Goal: Complete application form

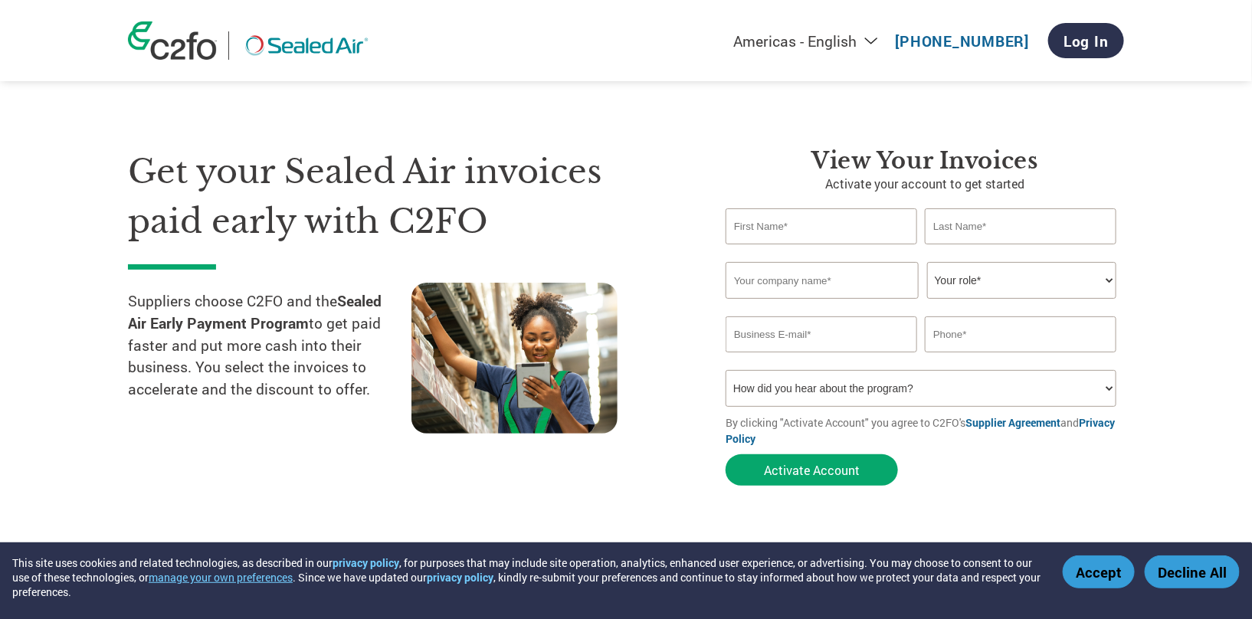
click at [748, 231] on input "text" at bounding box center [820, 226] width 191 height 36
type input "Tara"
type input "Nawn"
type input "Static Clean International Inc"
click at [990, 273] on select "Your role* CFO Controller Credit Manager Finance Director Treasurer CEO Preside…" at bounding box center [1021, 280] width 189 height 37
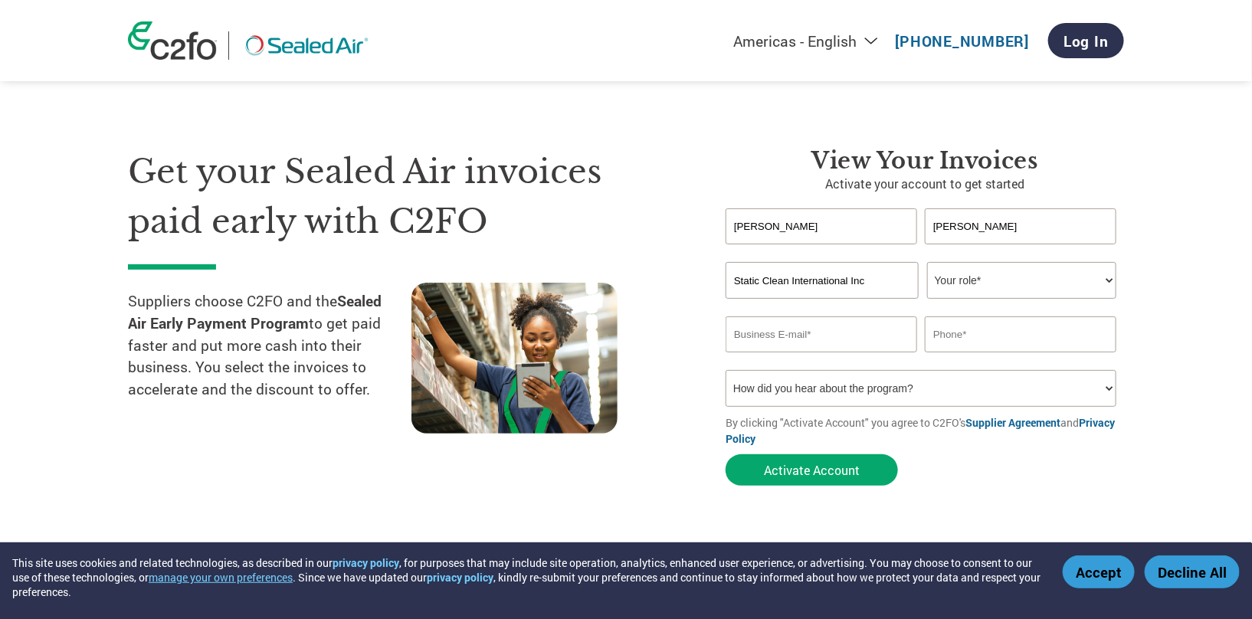
select select "OTHER"
click at [927, 262] on select "Your role* CFO Controller Credit Manager Finance Director Treasurer CEO Preside…" at bounding box center [1021, 280] width 189 height 37
click at [791, 337] on input "email" at bounding box center [820, 334] width 191 height 36
type input "sales@staticclean.com"
type input "7812297799"
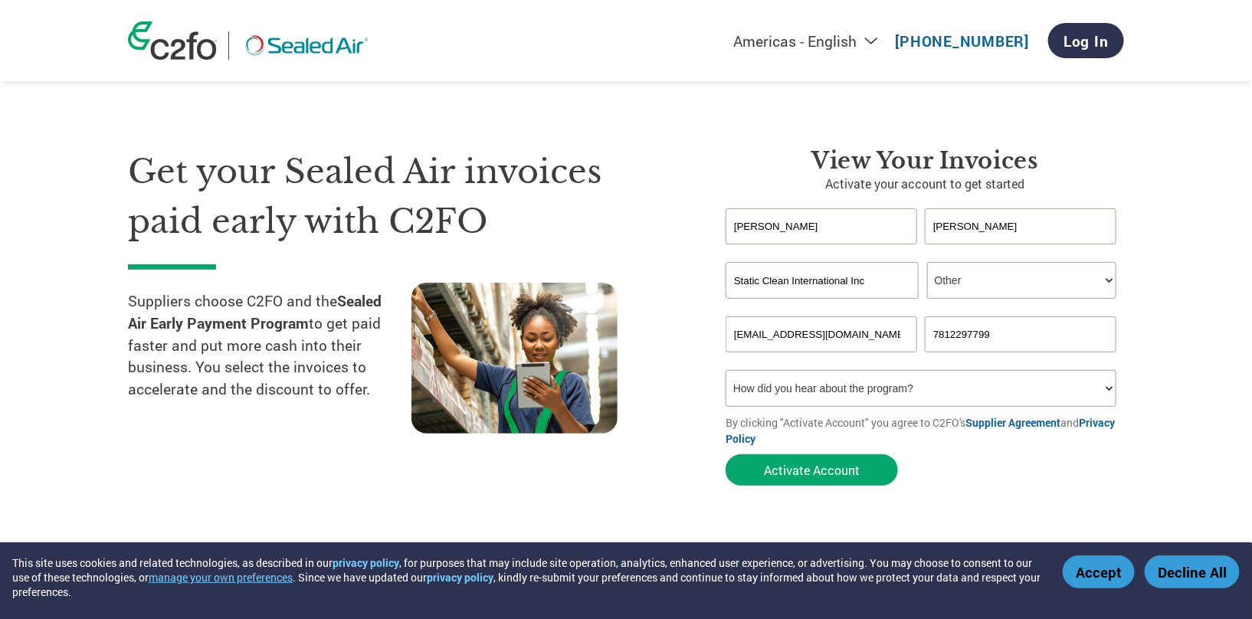
click at [877, 378] on select "How did you hear about the program? Received a letter Email Social Media Online…" at bounding box center [920, 388] width 391 height 37
select select "Email"
click at [725, 370] on select "How did you hear about the program? Received a letter Email Social Media Online…" at bounding box center [920, 388] width 391 height 37
click at [797, 474] on button "Activate Account" at bounding box center [811, 469] width 172 height 31
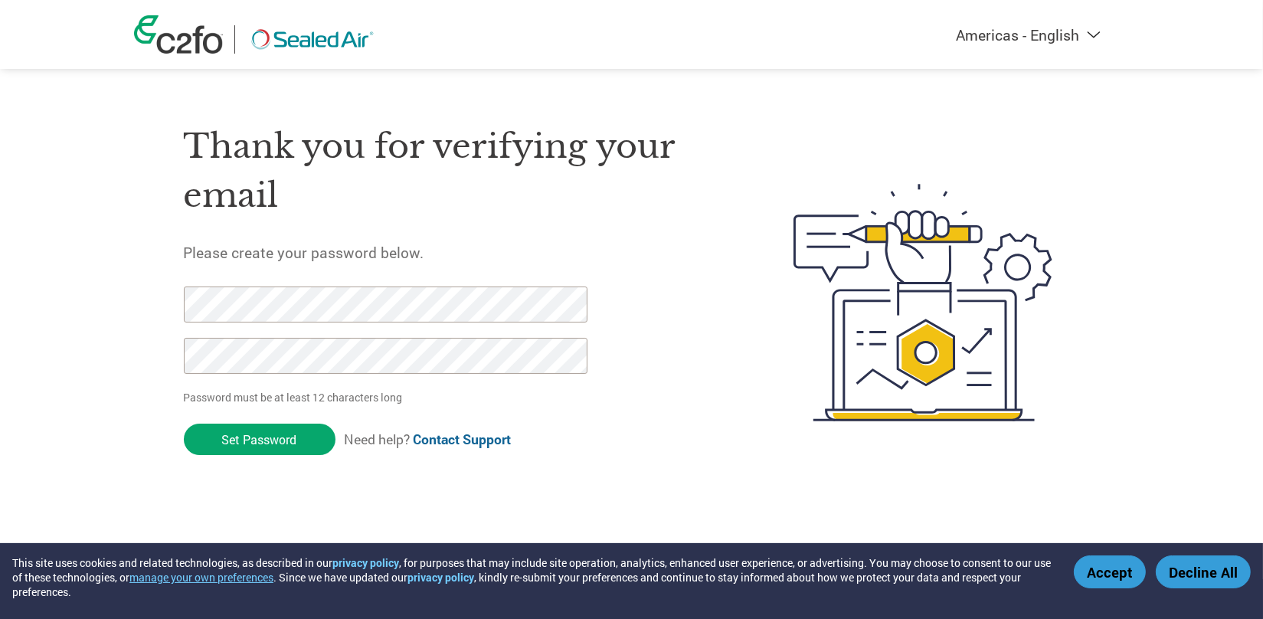
click at [176, 321] on div "Thank you for verifying your email Please create your password below. Password …" at bounding box center [632, 303] width 996 height 406
click at [273, 440] on input "Set Password" at bounding box center [260, 439] width 152 height 31
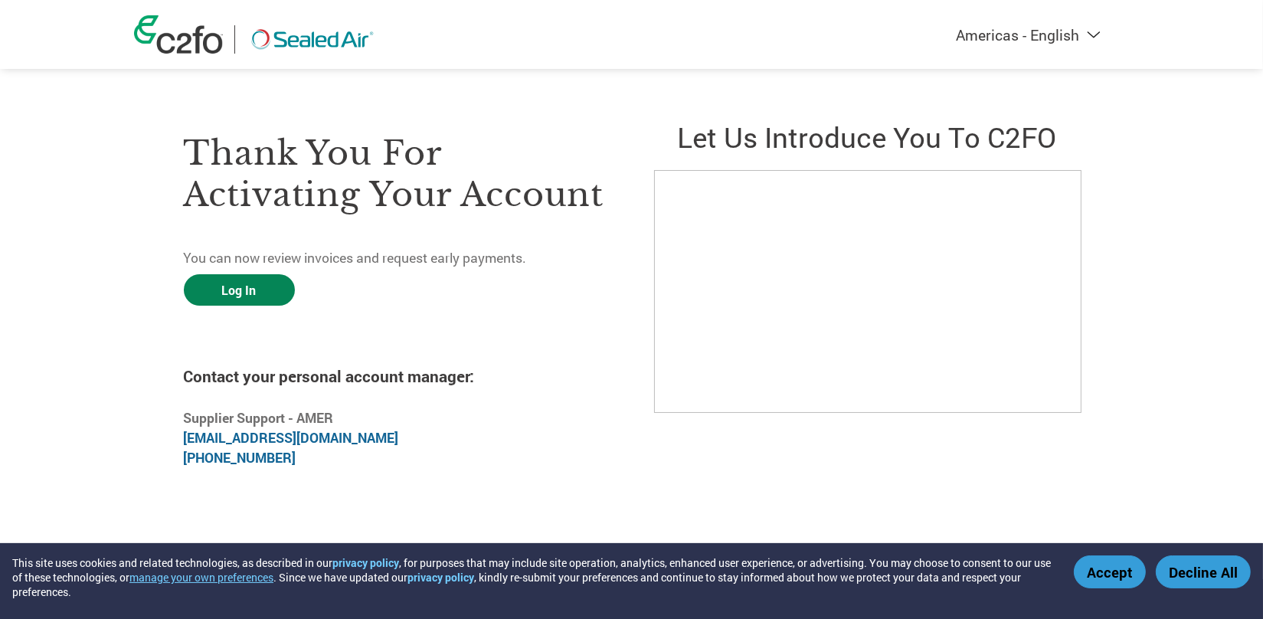
click at [261, 292] on link "Log In" at bounding box center [239, 289] width 111 height 31
